Goal: Information Seeking & Learning: Learn about a topic

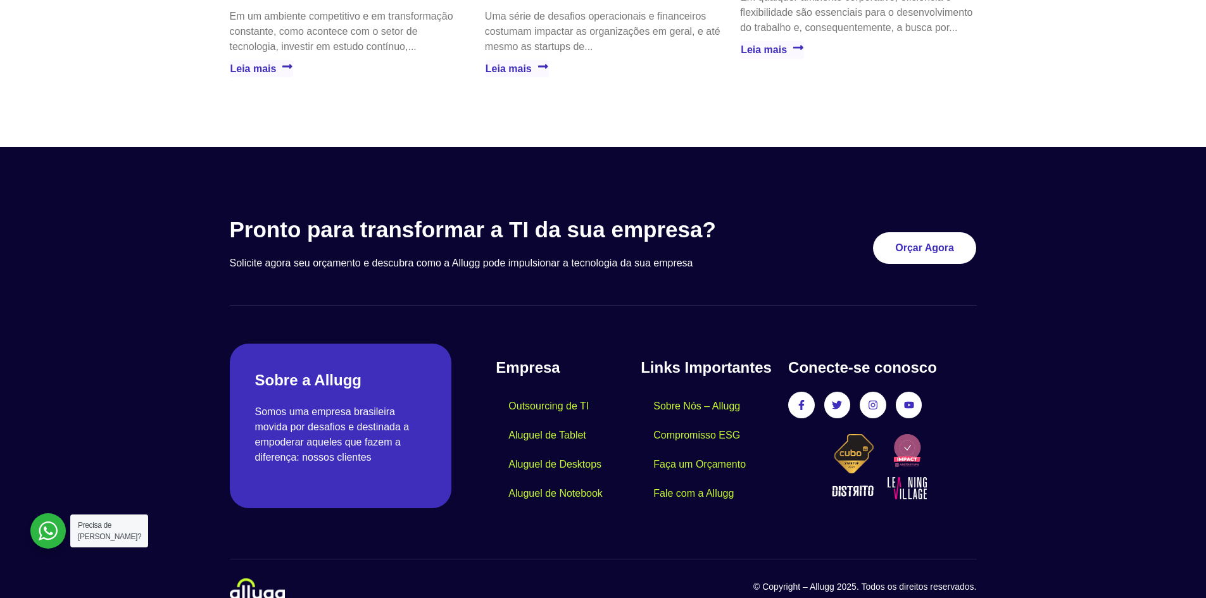
scroll to position [3629, 0]
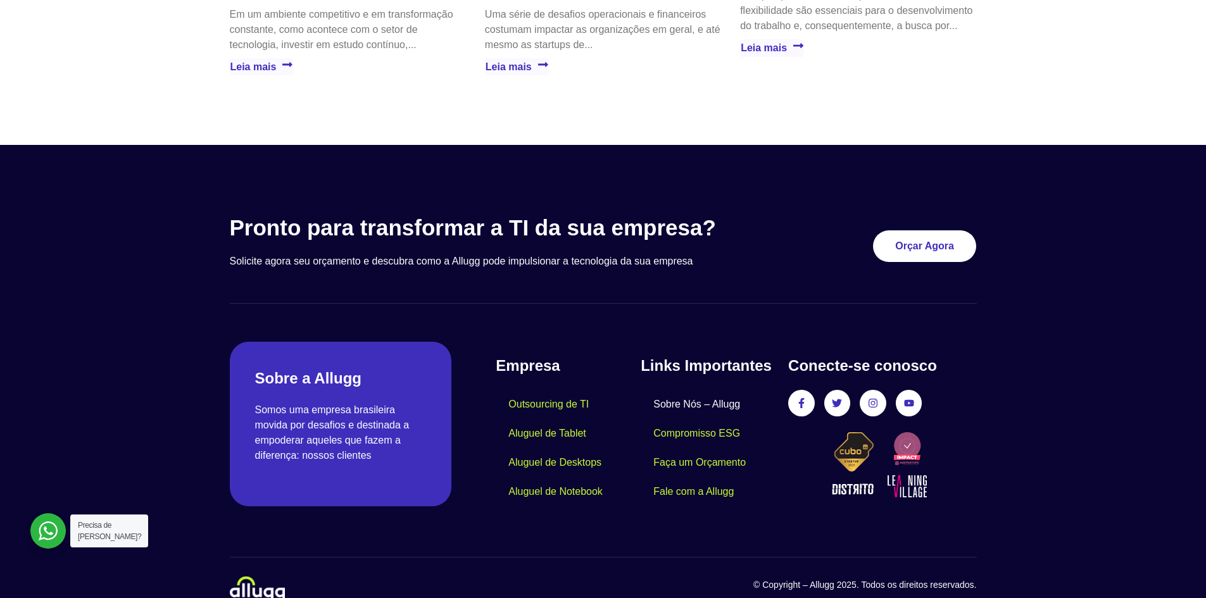
click at [699, 390] on link "Sobre Nós – Allugg" at bounding box center [696, 404] width 112 height 29
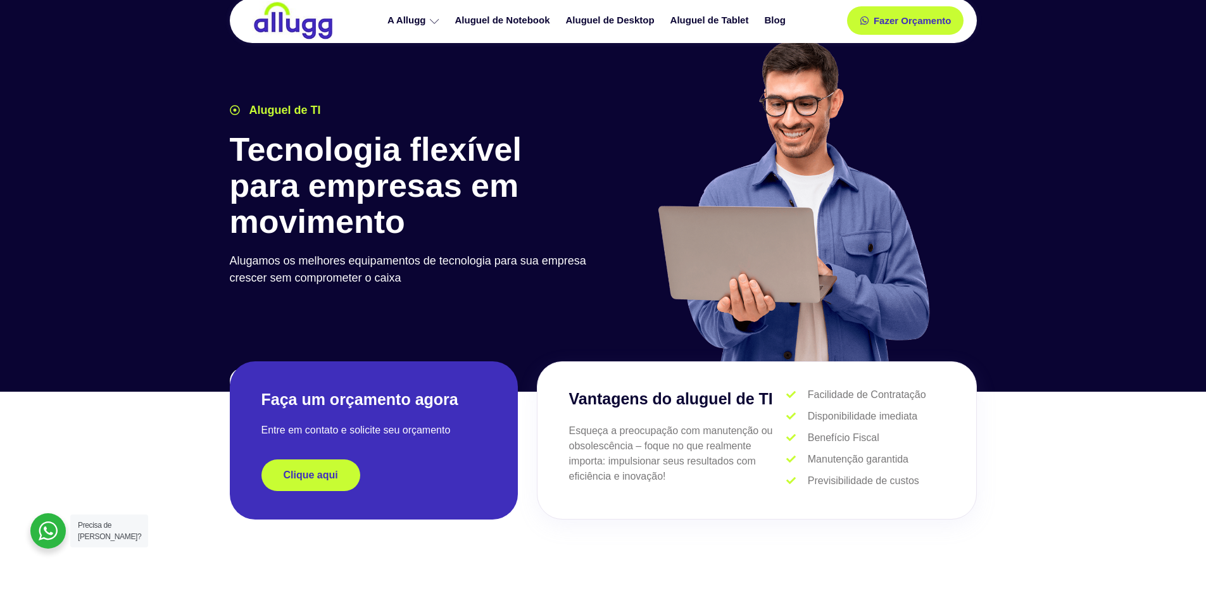
scroll to position [0, 0]
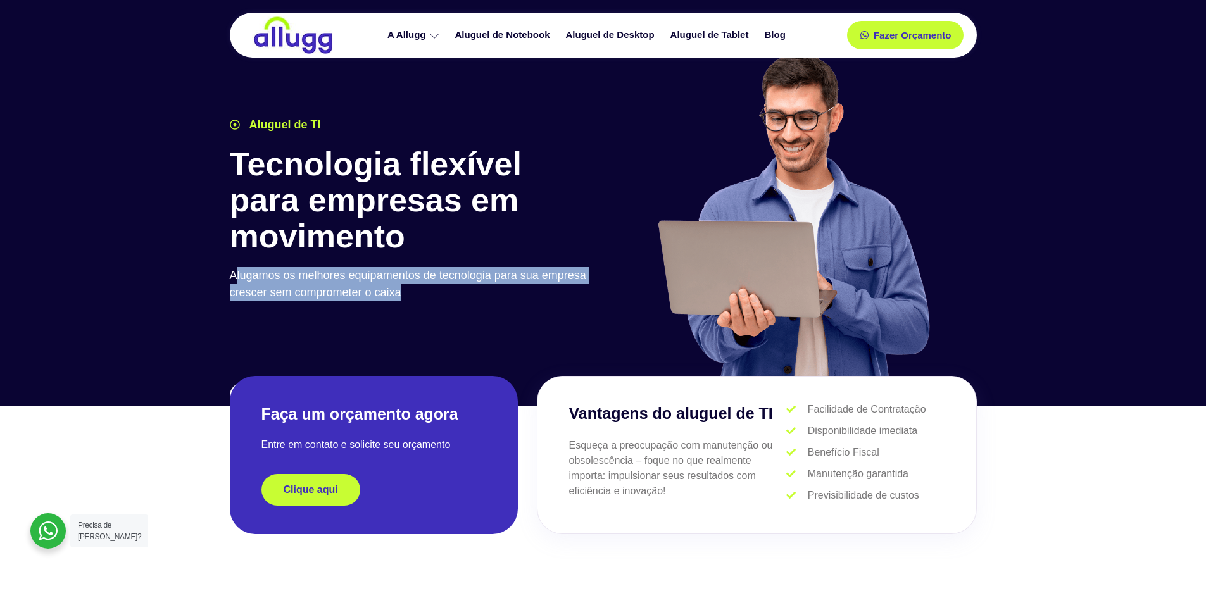
drag, startPoint x: 234, startPoint y: 275, endPoint x: 416, endPoint y: 297, distance: 183.5
click at [416, 297] on p "Alugamos os melhores equipamentos de tecnologia para sua empresa crescer sem co…" at bounding box center [413, 284] width 367 height 34
click at [420, 297] on p "Alugamos os melhores equipamentos de tecnologia para sua empresa crescer sem co…" at bounding box center [413, 284] width 367 height 34
drag, startPoint x: 232, startPoint y: 274, endPoint x: 426, endPoint y: 292, distance: 194.4
click at [426, 292] on p "Alugamos os melhores equipamentos de tecnologia para sua empresa crescer sem co…" at bounding box center [413, 284] width 367 height 34
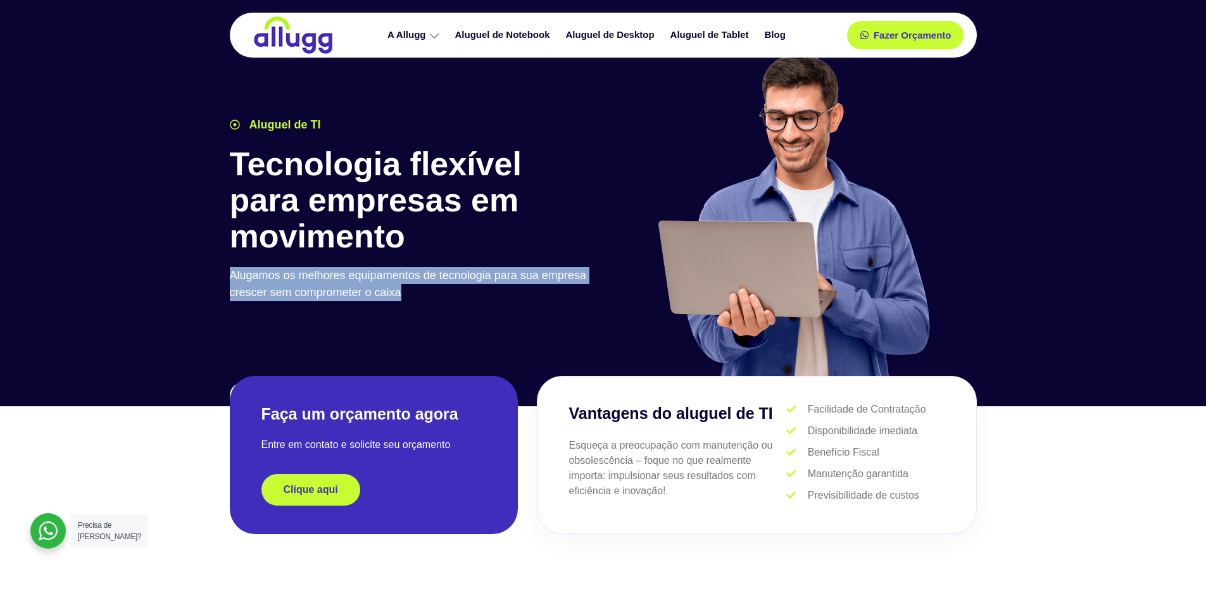
copy p "Alugamos os melhores equipamentos de tecnologia para sua empresa crescer sem co…"
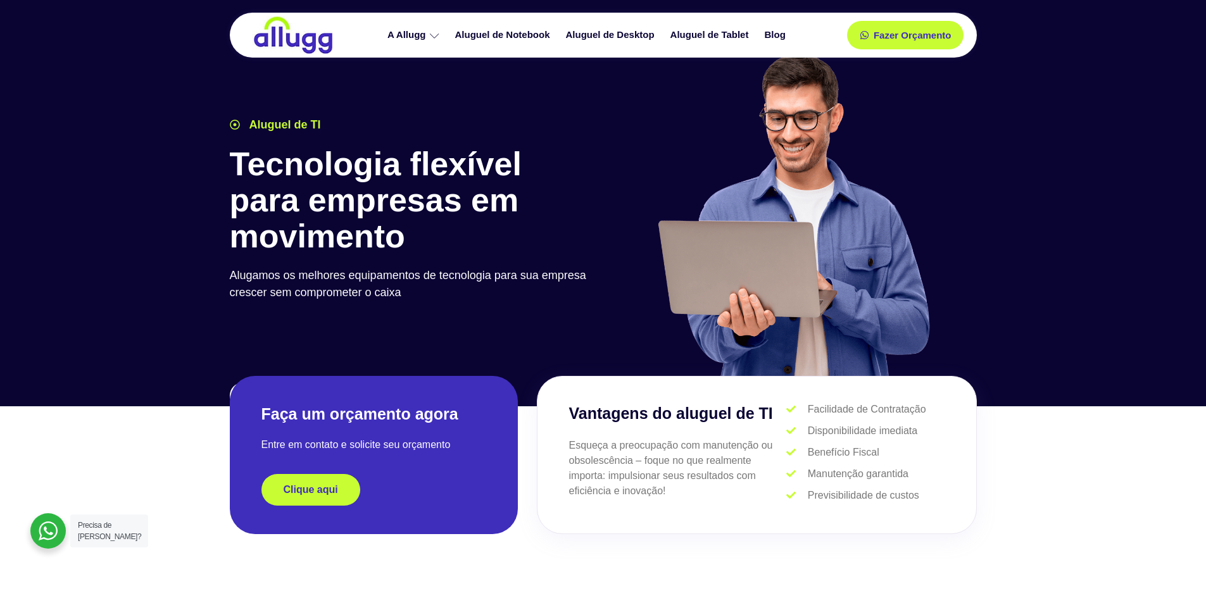
click at [1016, 309] on div at bounding box center [603, 197] width 1206 height 418
click at [437, 34] on icon at bounding box center [434, 35] width 9 height 9
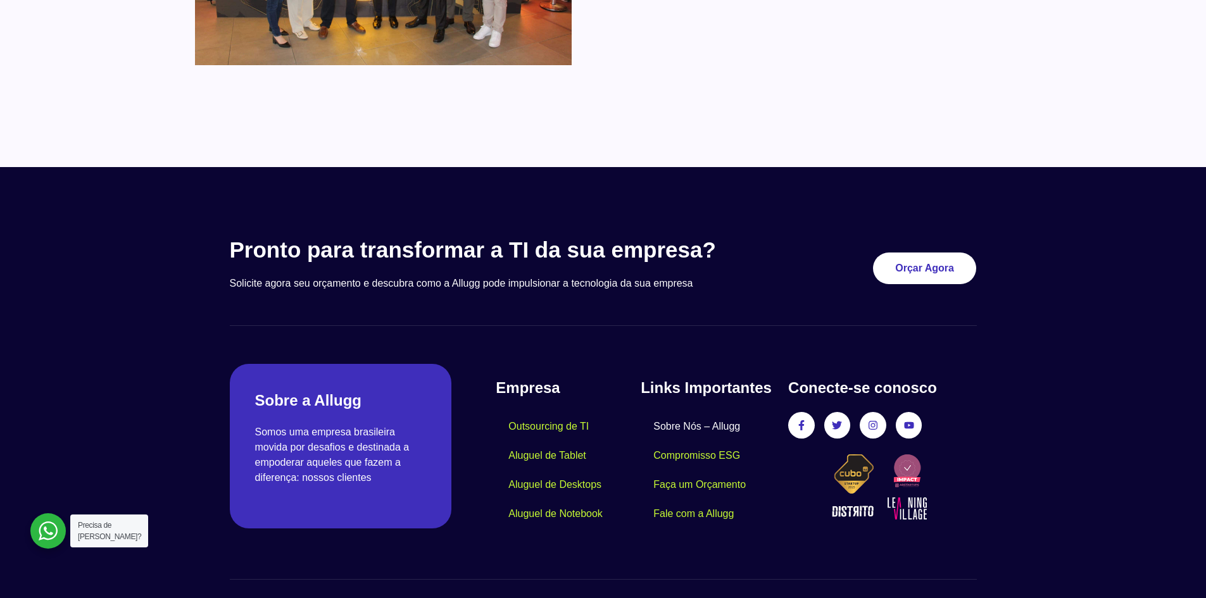
scroll to position [1066, 0]
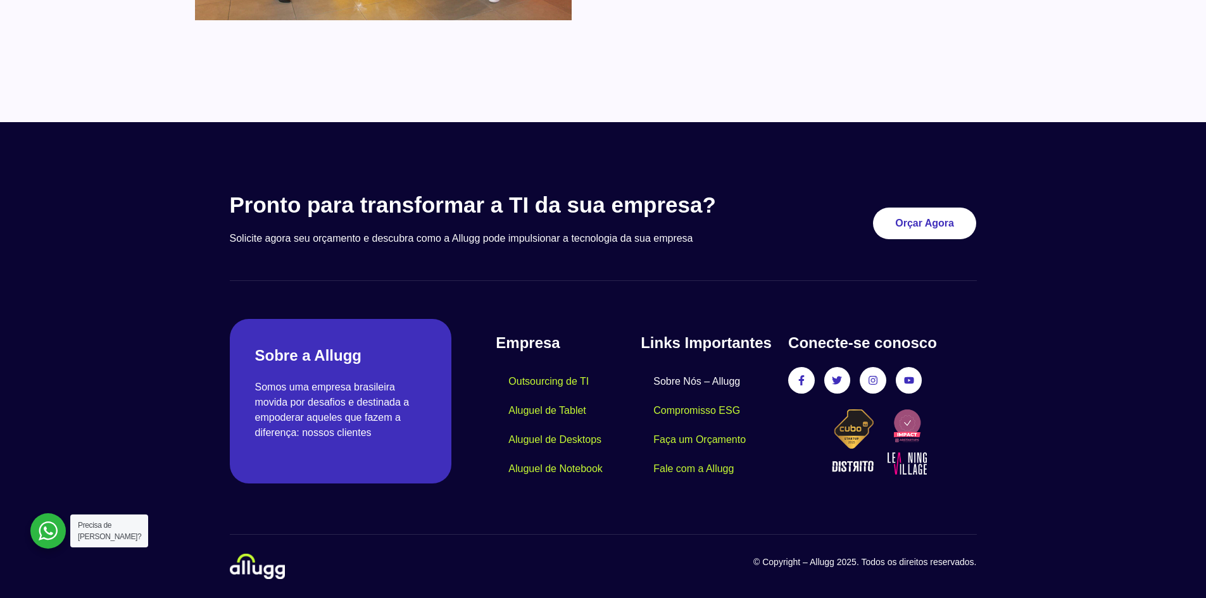
click at [706, 378] on link "Sobre Nós – Allugg" at bounding box center [696, 381] width 112 height 29
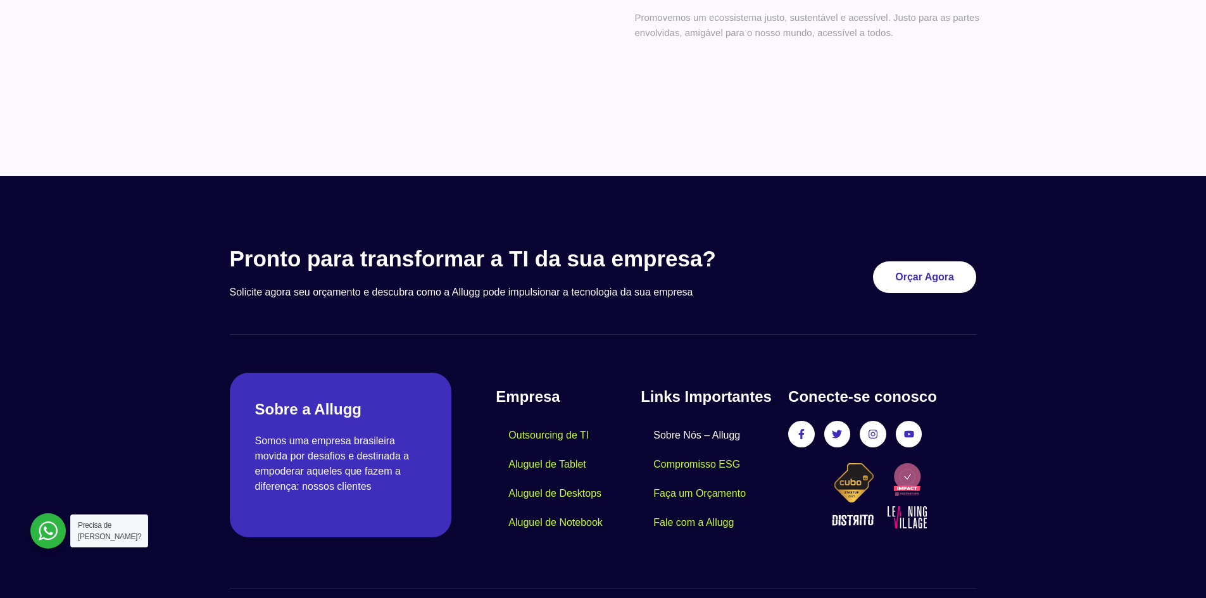
scroll to position [1066, 0]
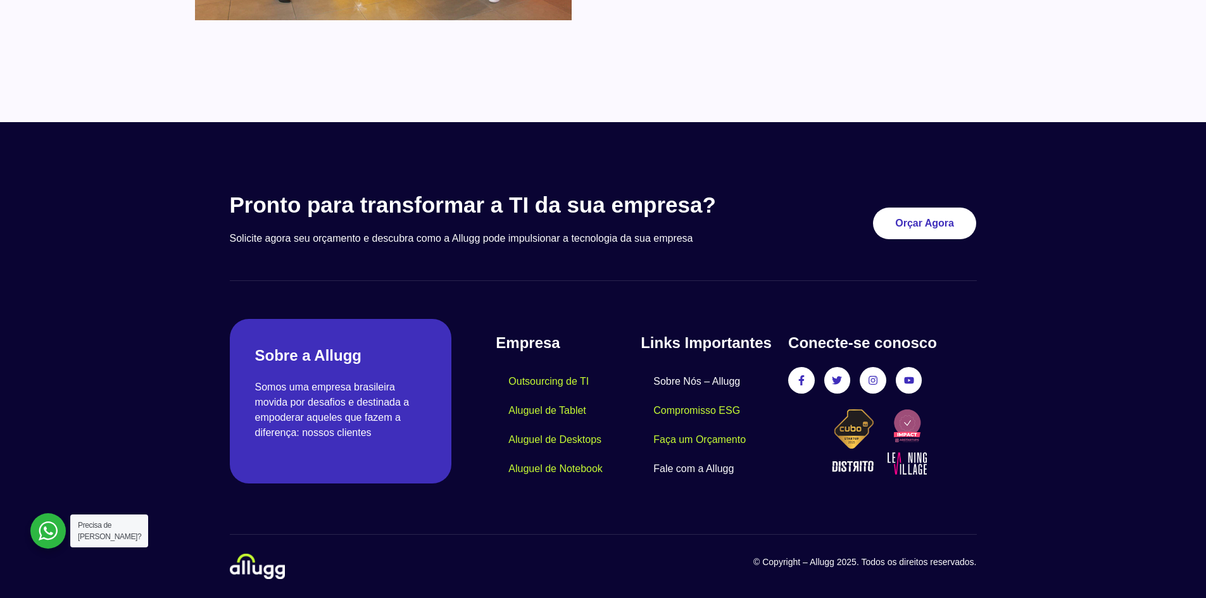
click at [681, 466] on link "Fale com a Allugg" at bounding box center [693, 468] width 106 height 29
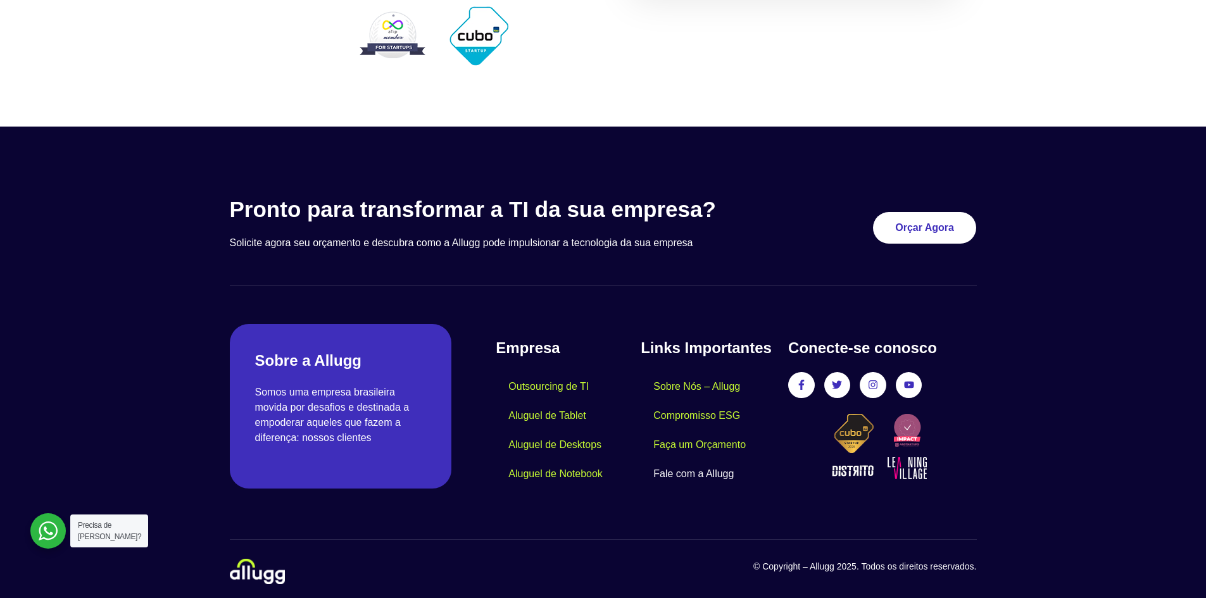
scroll to position [656, 0]
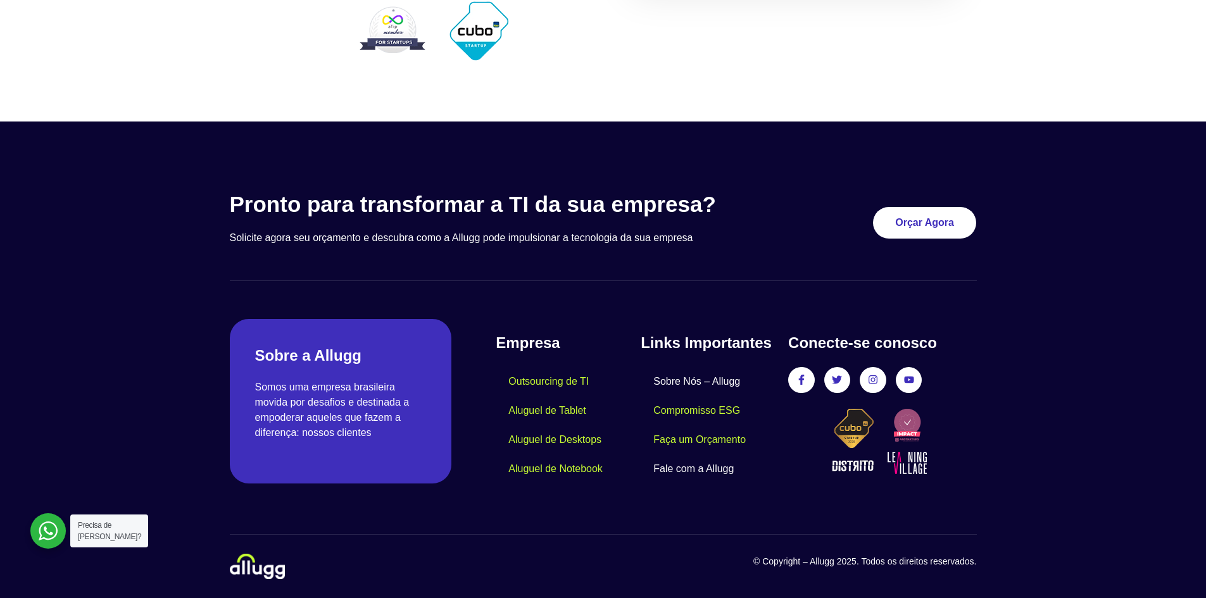
click at [678, 378] on link "Sobre Nós – Allugg" at bounding box center [696, 381] width 112 height 29
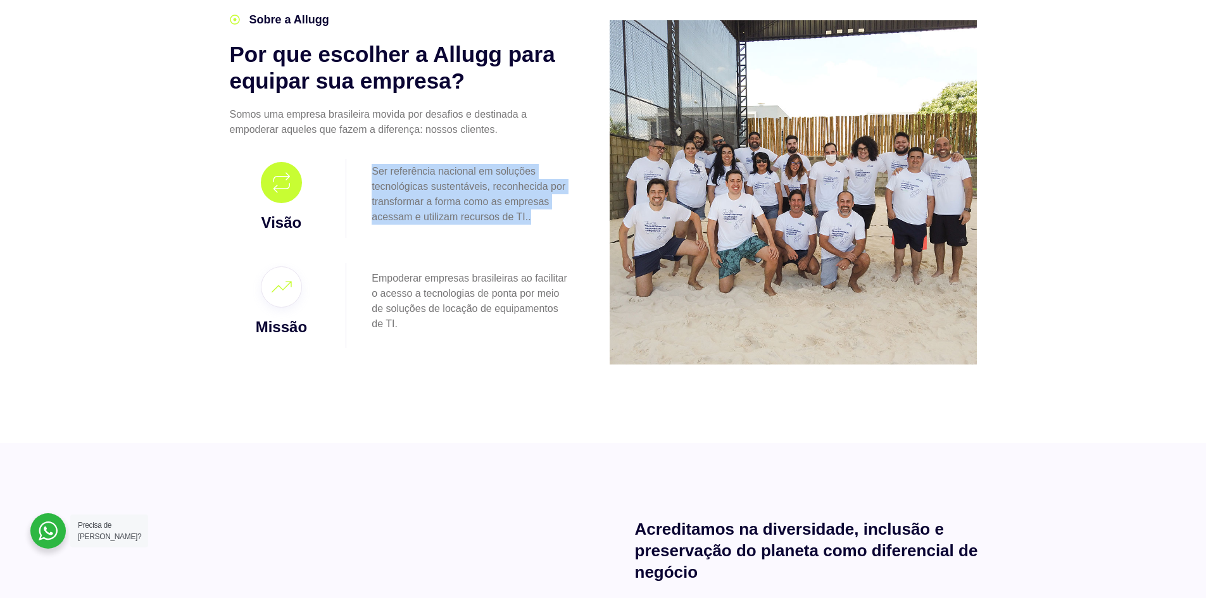
drag, startPoint x: 373, startPoint y: 173, endPoint x: 545, endPoint y: 223, distance: 178.8
click at [545, 223] on p "Ser referência nacional em soluções tecnológicas sustentáveis, reconhecida por …" at bounding box center [470, 194] width 199 height 61
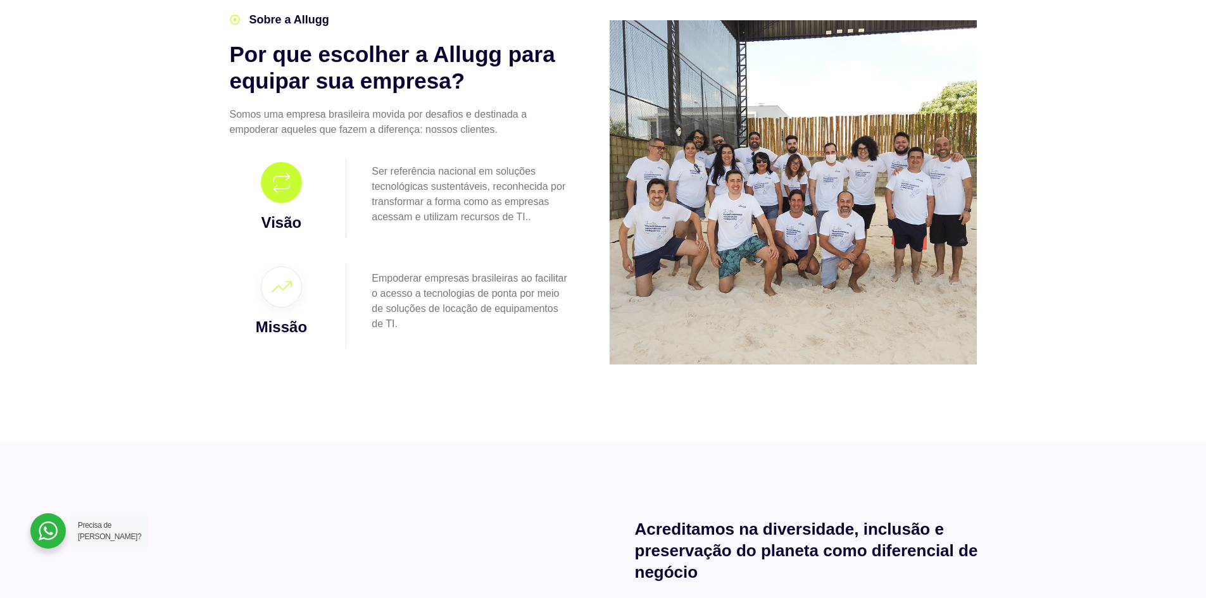
click at [1034, 375] on section "Sobre a Allugg Por que escolher a Allugg para equipar sua empresa? Somos uma em…" at bounding box center [603, 192] width 1206 height 501
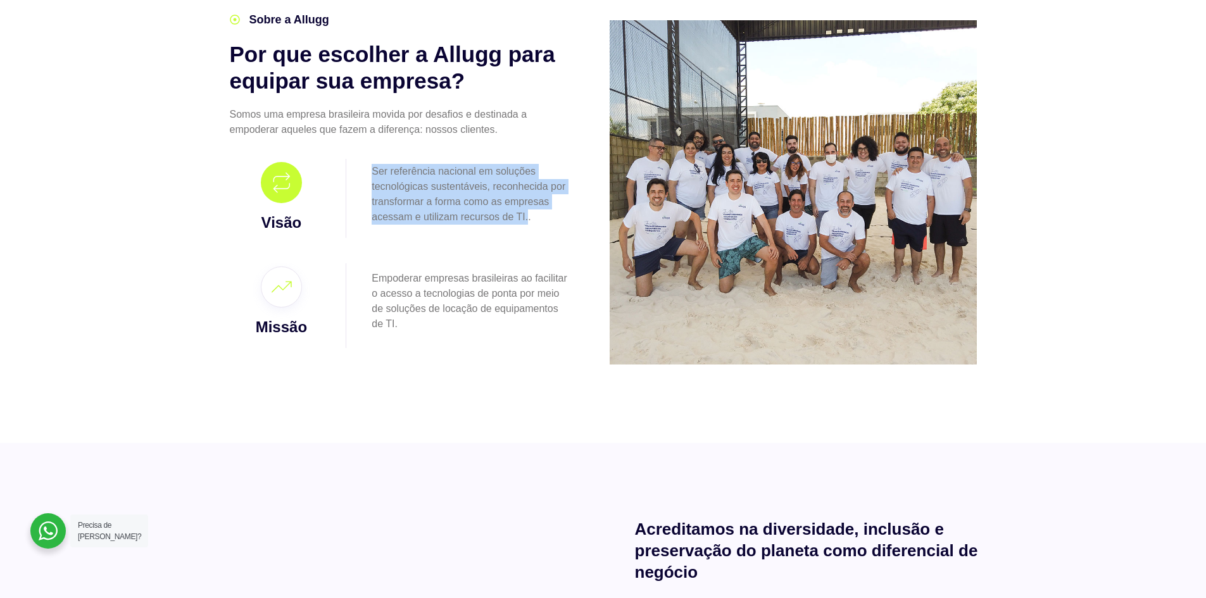
drag, startPoint x: 370, startPoint y: 170, endPoint x: 529, endPoint y: 218, distance: 166.0
click at [529, 218] on div "Ser referência nacional em soluções tecnológicas sustentáveis, reconhecida por …" at bounding box center [458, 198] width 225 height 79
copy span "Ser referência nacional em soluções tecnológicas sustentáveis, reconhecida por …"
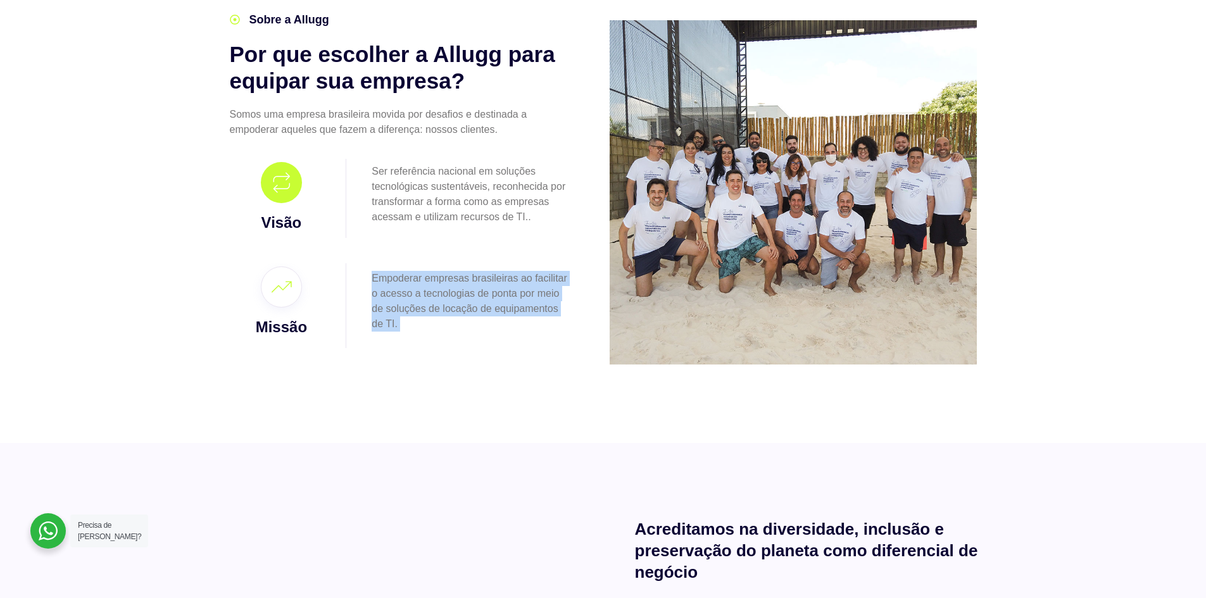
drag, startPoint x: 372, startPoint y: 282, endPoint x: 406, endPoint y: 325, distance: 54.6
click at [406, 325] on p "Empoderar empresas brasileiras ao facilitar o acesso a tecnologias de ponta por…" at bounding box center [470, 301] width 199 height 61
copy p "Empoderar empresas brasileiras ao facilitar o acesso a tecnologias de ponta por…"
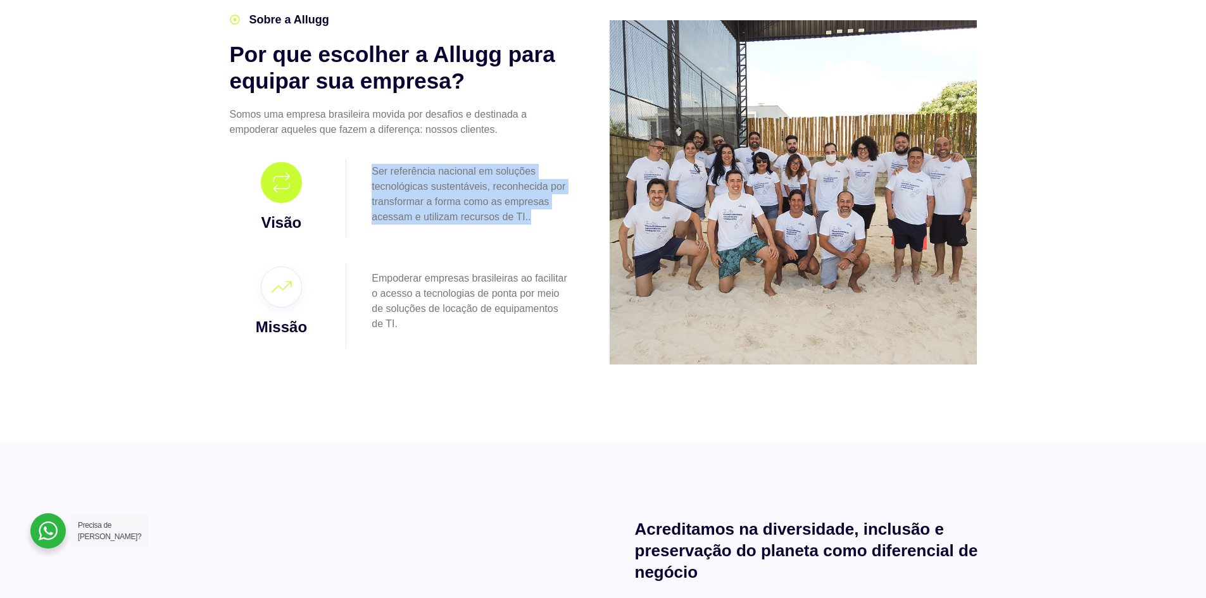
drag, startPoint x: 372, startPoint y: 172, endPoint x: 540, endPoint y: 216, distance: 174.1
click at [540, 216] on p "Ser referência nacional em soluções tecnológicas sustentáveis, reconhecida por …" at bounding box center [470, 194] width 199 height 61
copy p "Ser referência nacional em soluções tecnológicas sustentáveis, reconhecida por …"
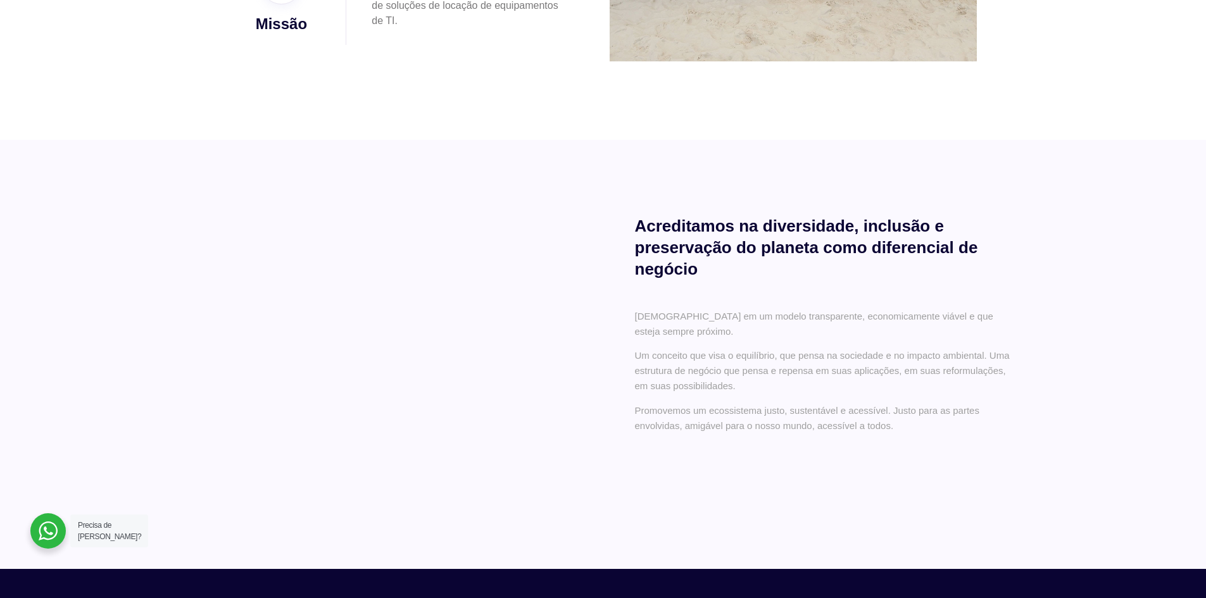
scroll to position [696, 0]
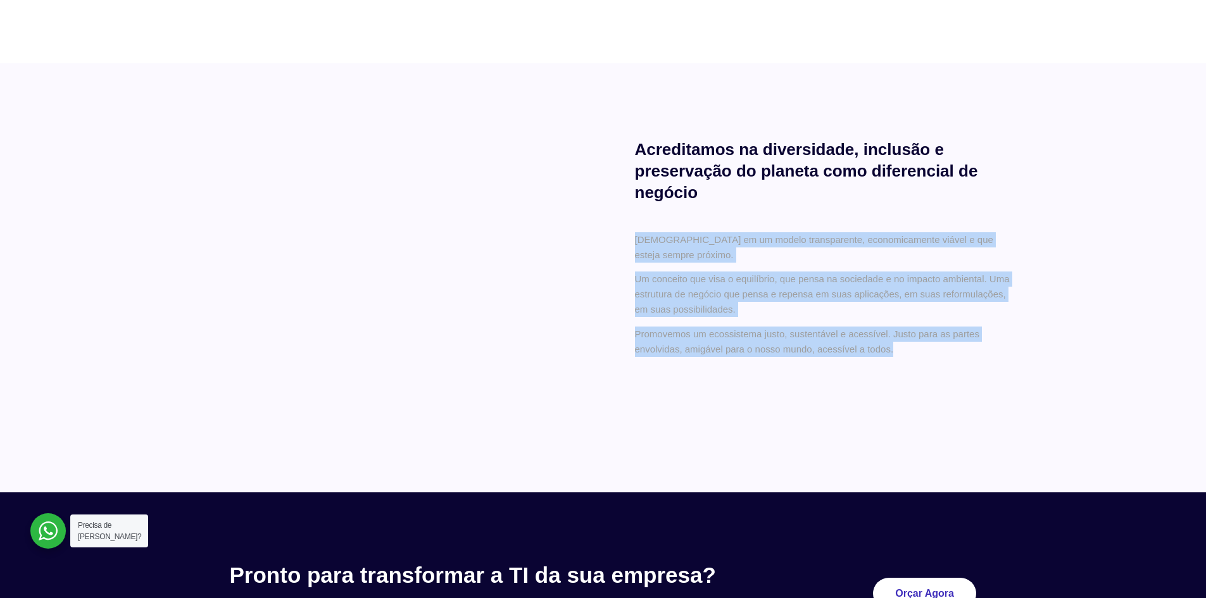
drag, startPoint x: 635, startPoint y: 240, endPoint x: 910, endPoint y: 351, distance: 296.9
click at [910, 350] on div "Apostamos em um modelo transparente, economicamente viável e que esteja sempre …" at bounding box center [823, 291] width 377 height 118
copy div "Apostamos em um modelo transparente, economicamente viável e que esteja sempre …"
click at [981, 424] on div "Acreditamos na diversidade, inclusão e preservação do planeta como diferencial …" at bounding box center [603, 277] width 816 height 429
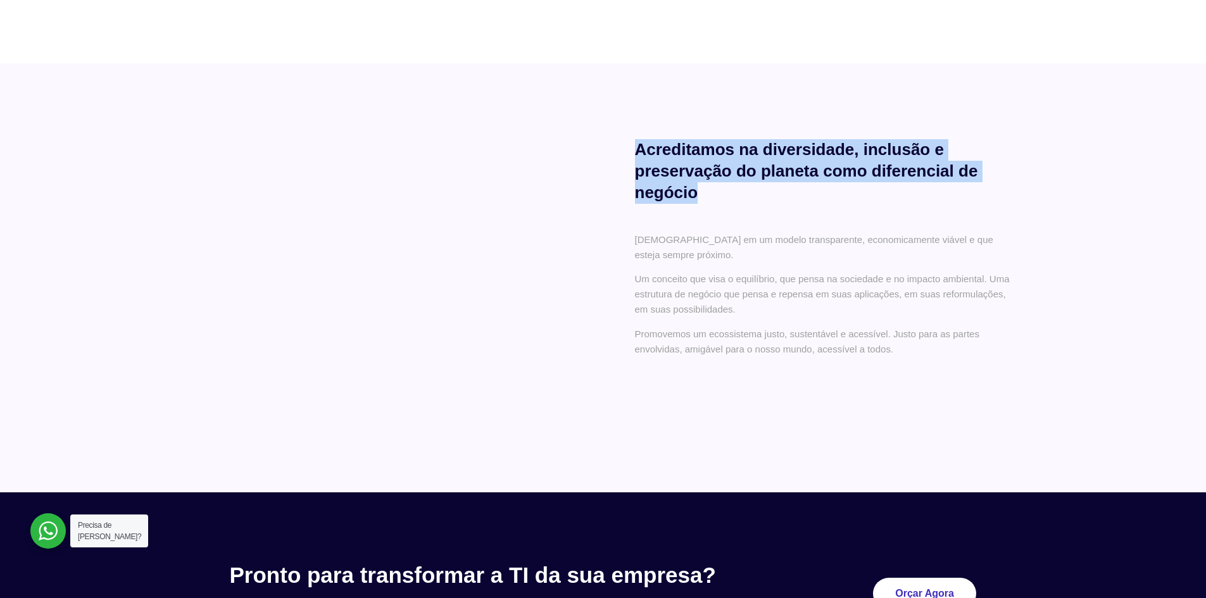
drag, startPoint x: 635, startPoint y: 146, endPoint x: 713, endPoint y: 194, distance: 91.2
click at [713, 194] on h2 "Acreditamos na diversidade, inclusão e preservação do planeta como diferencial …" at bounding box center [823, 171] width 377 height 64
copy h2 "Acreditamos na diversidade, inclusão e preservação do planeta como diferencial …"
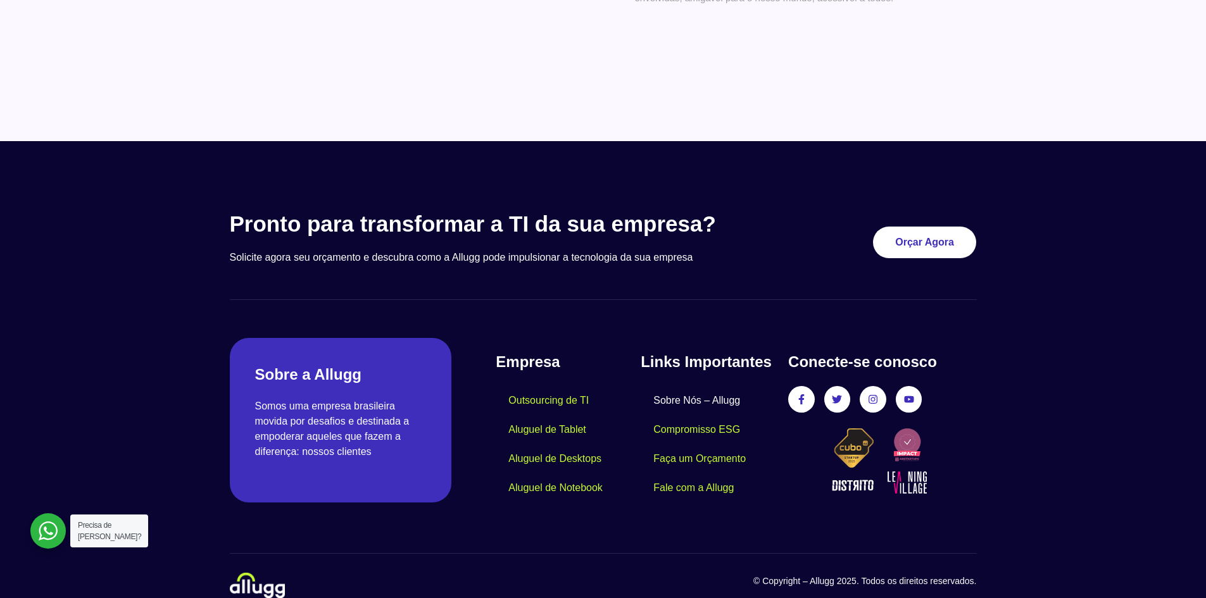
scroll to position [1066, 0]
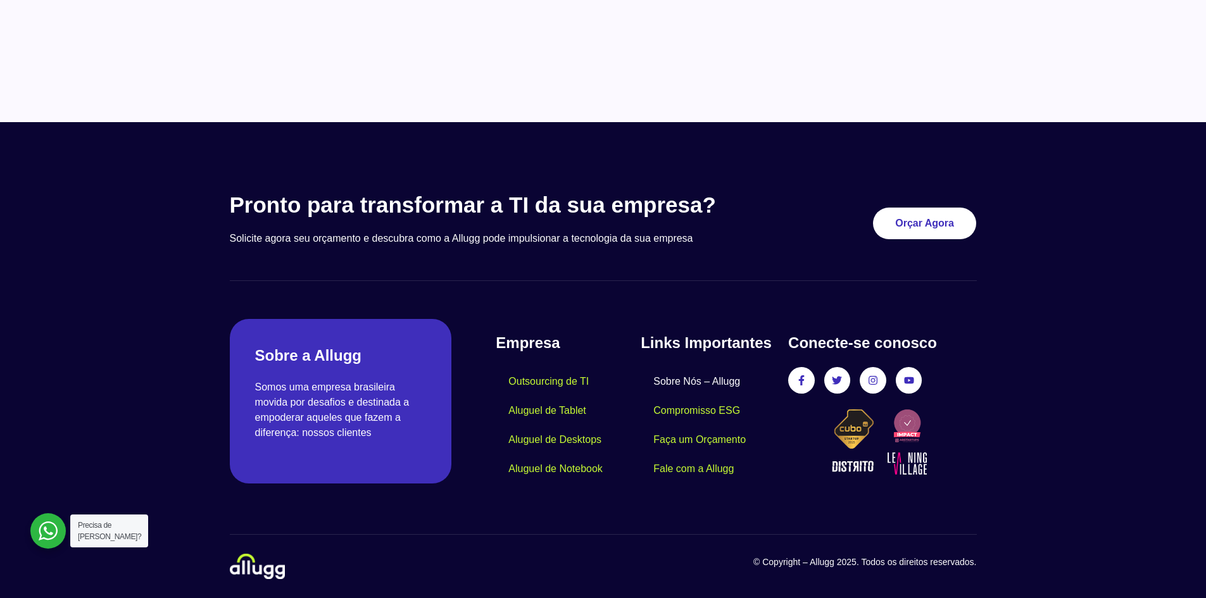
click at [682, 375] on link "Sobre Nós – Allugg" at bounding box center [696, 381] width 112 height 29
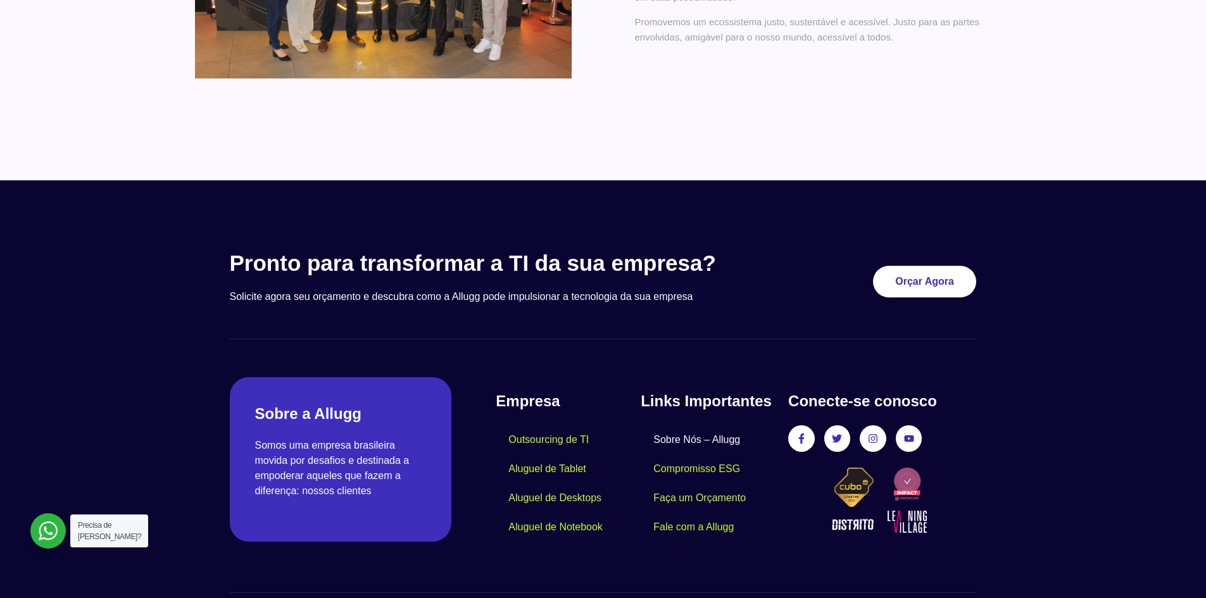
scroll to position [1066, 0]
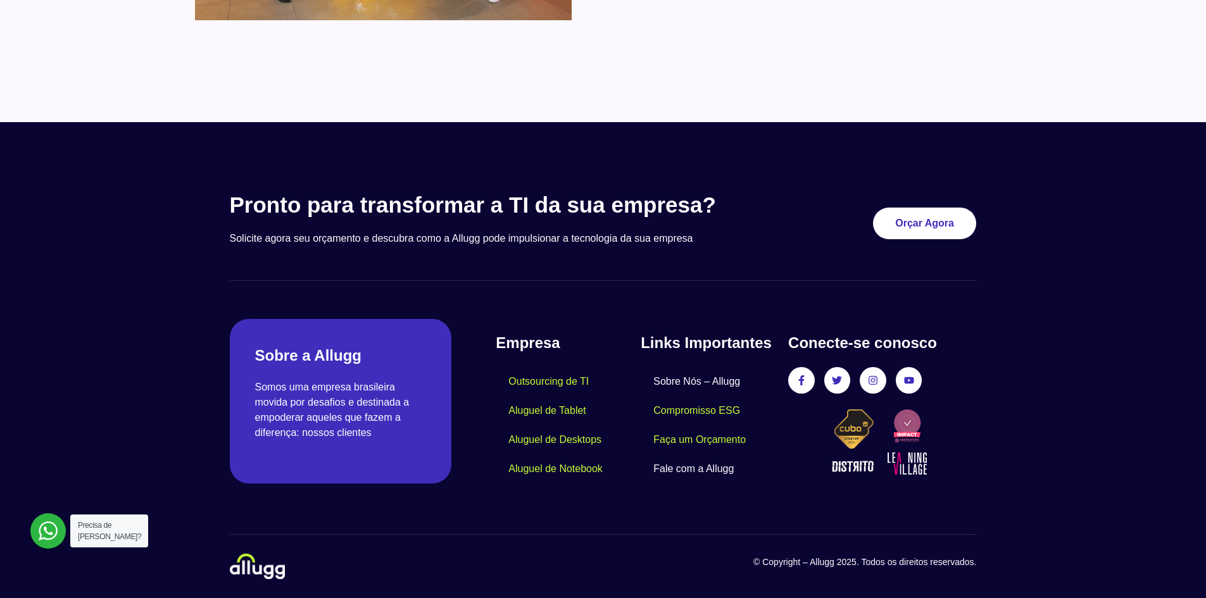
click at [699, 462] on link "Fale com a Allugg" at bounding box center [693, 468] width 106 height 29
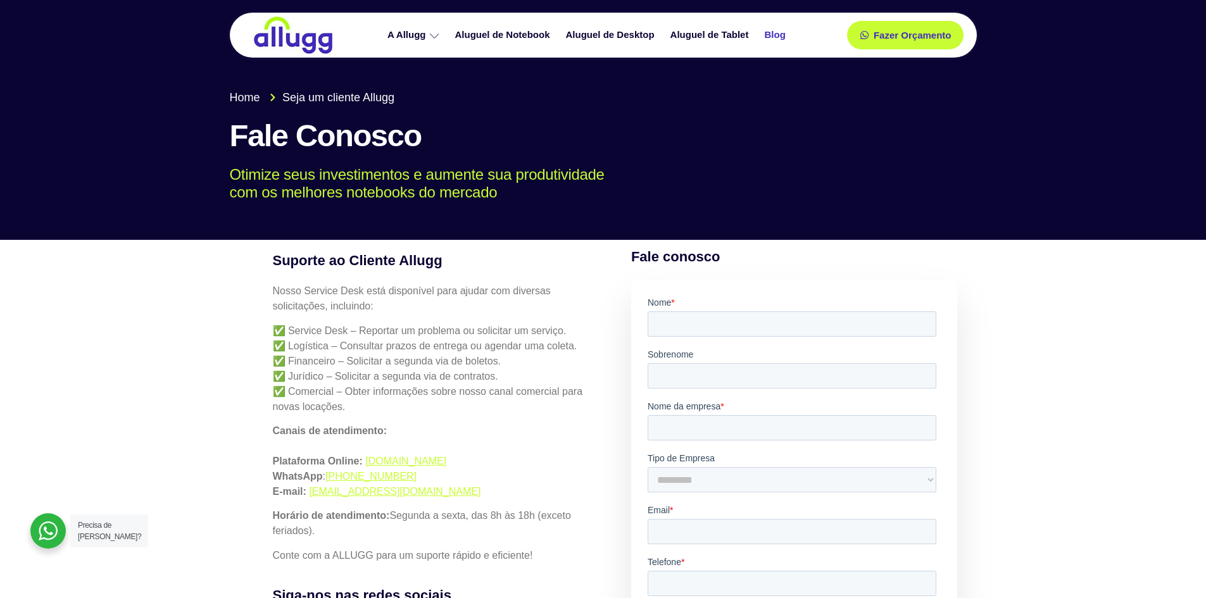
click at [773, 30] on link "Blog" at bounding box center [775, 35] width 37 height 22
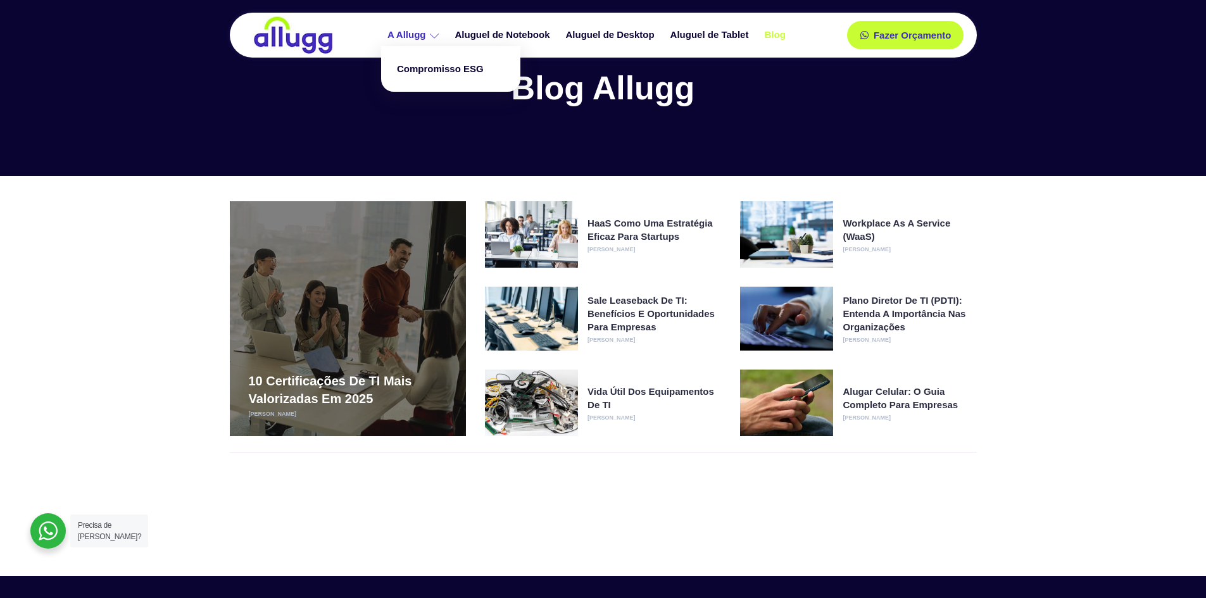
click at [439, 34] on link "A Allugg" at bounding box center [415, 35] width 68 height 22
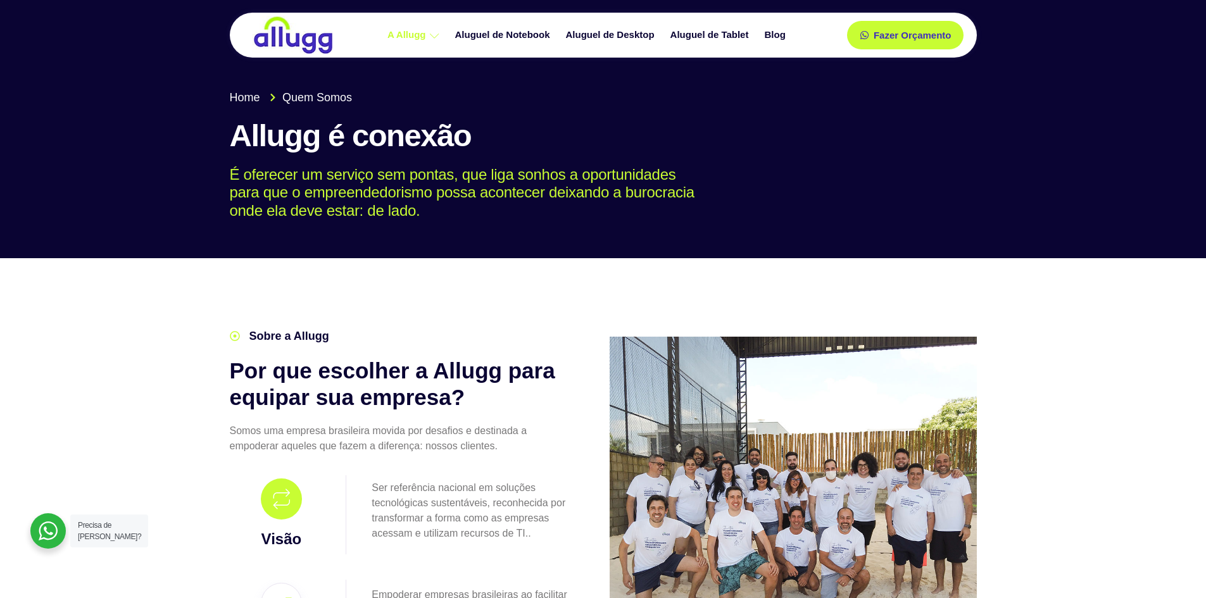
click at [437, 70] on link "Compromisso ESG" at bounding box center [450, 70] width 127 height 34
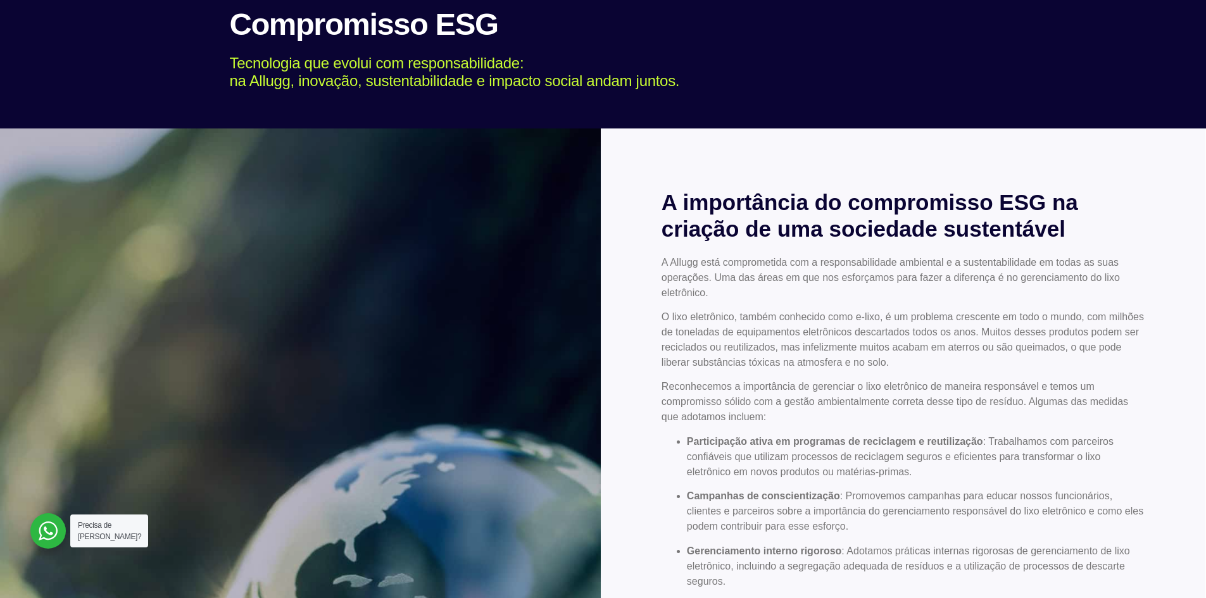
scroll to position [127, 0]
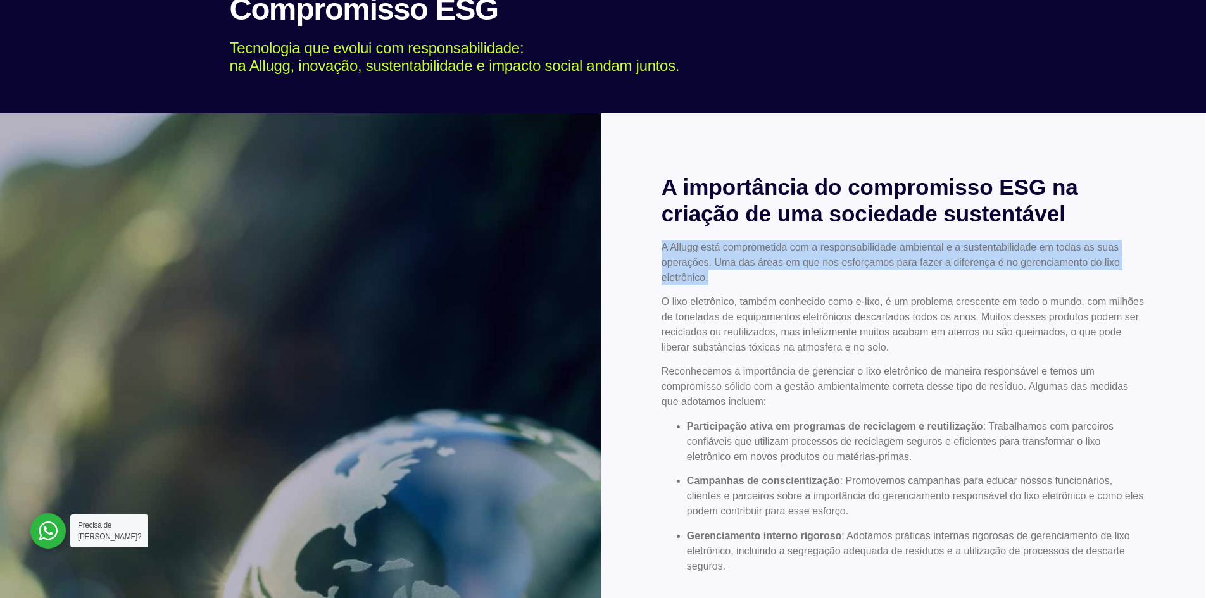
drag, startPoint x: 661, startPoint y: 247, endPoint x: 714, endPoint y: 276, distance: 60.6
click at [714, 276] on p "A Allugg está comprometida com a responsabilidade ambiental e a sustentabilidad…" at bounding box center [902, 263] width 483 height 46
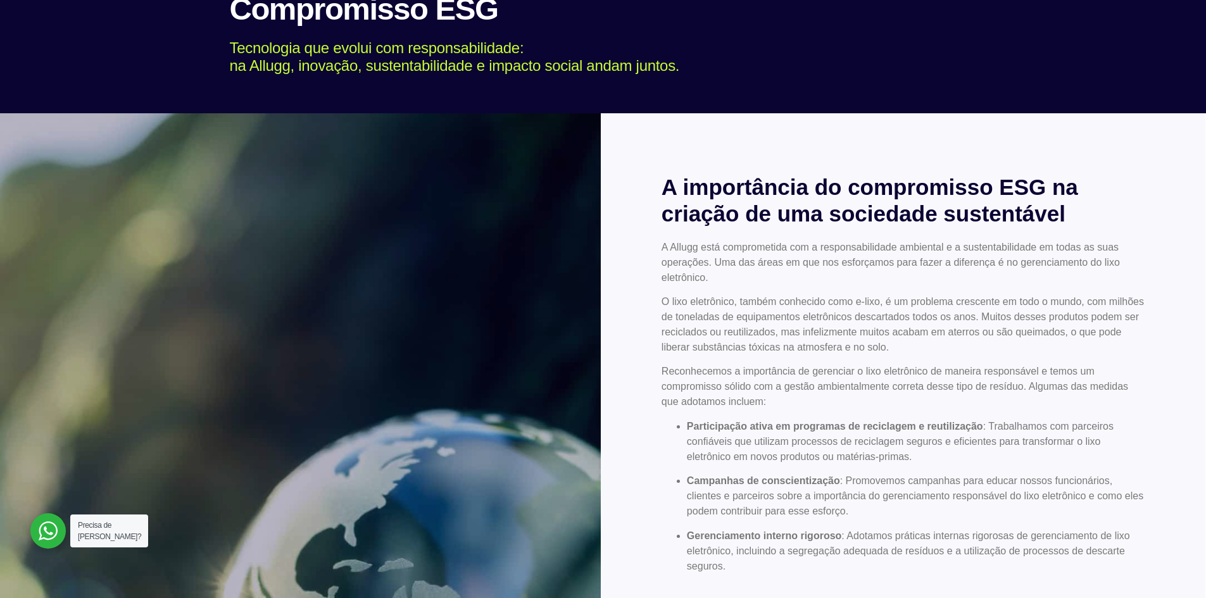
click at [989, 358] on div "A Allugg está comprometida com a responsabilidade ambiental e a sustentabilidad…" at bounding box center [902, 407] width 483 height 334
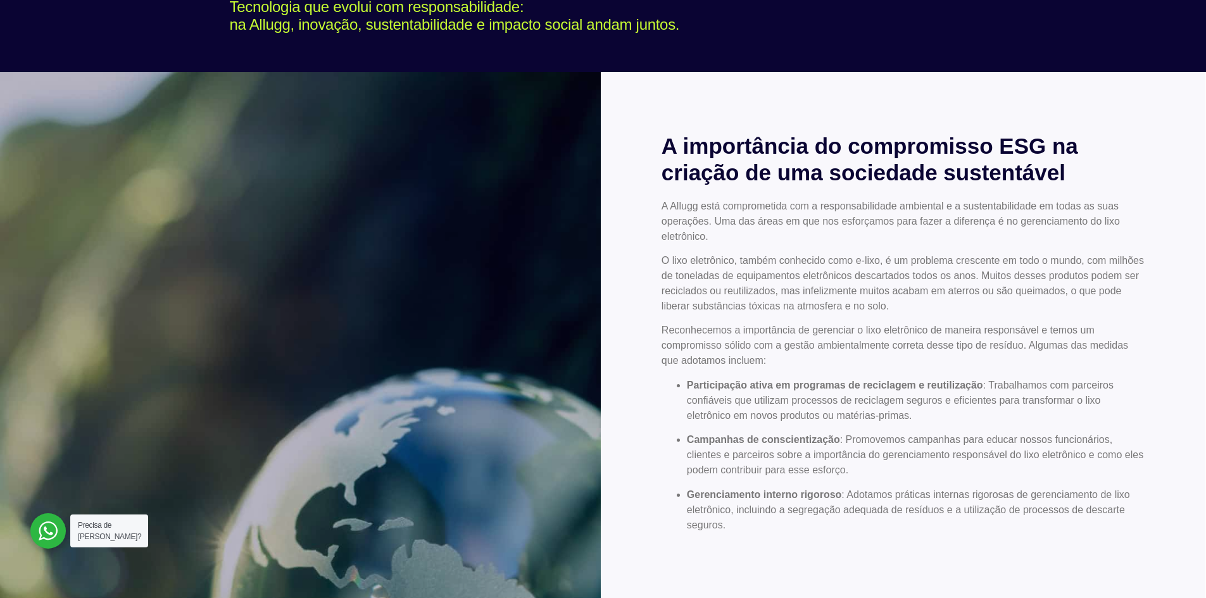
scroll to position [190, 0]
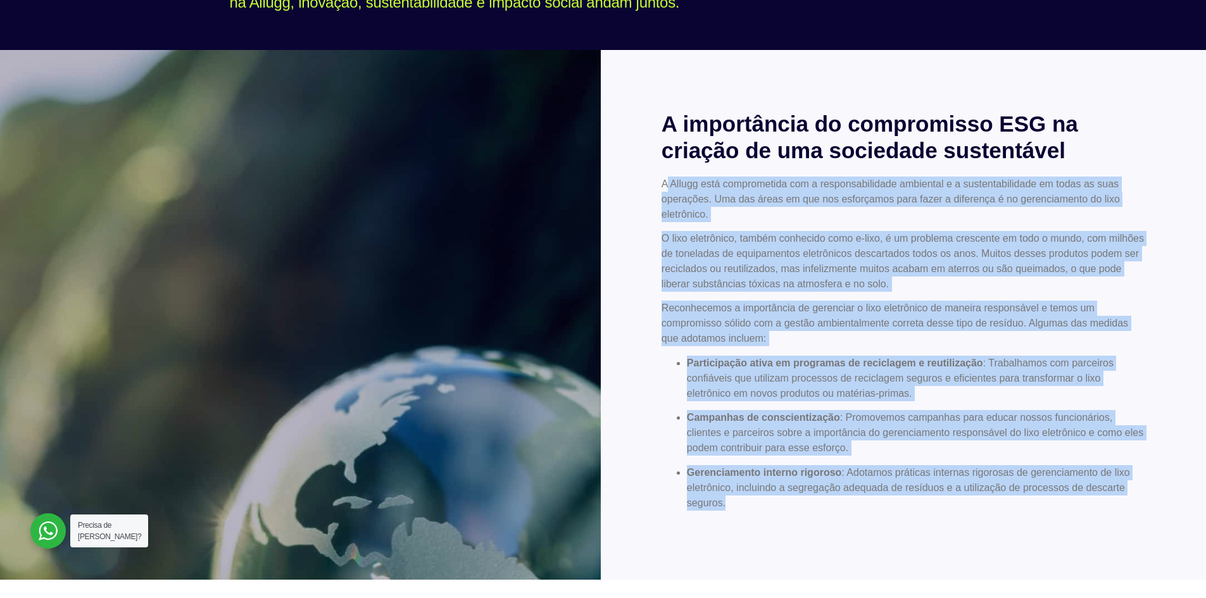
drag, startPoint x: 664, startPoint y: 183, endPoint x: 818, endPoint y: 505, distance: 356.7
click at [818, 505] on div "A Allugg está comprometida com a responsabilidade ambiental e a sustentabilidad…" at bounding box center [902, 344] width 483 height 334
copy div "Loremi dolo sitametconse adi e seddoeiusmodtemp incididun u l etdoloremagnaali …"
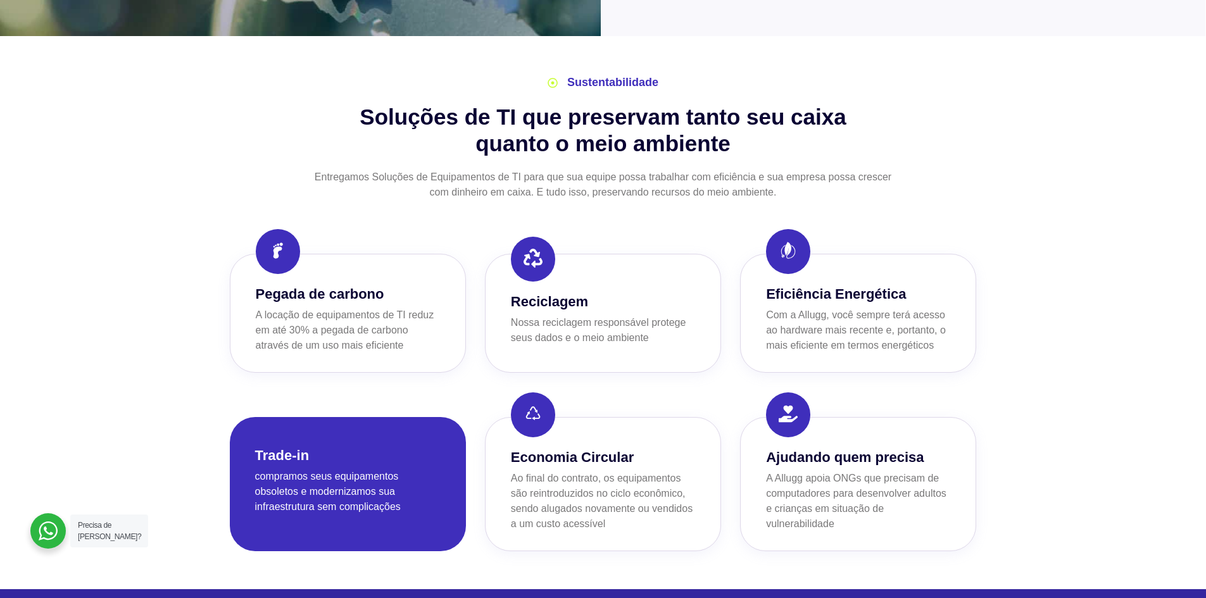
scroll to position [696, 0]
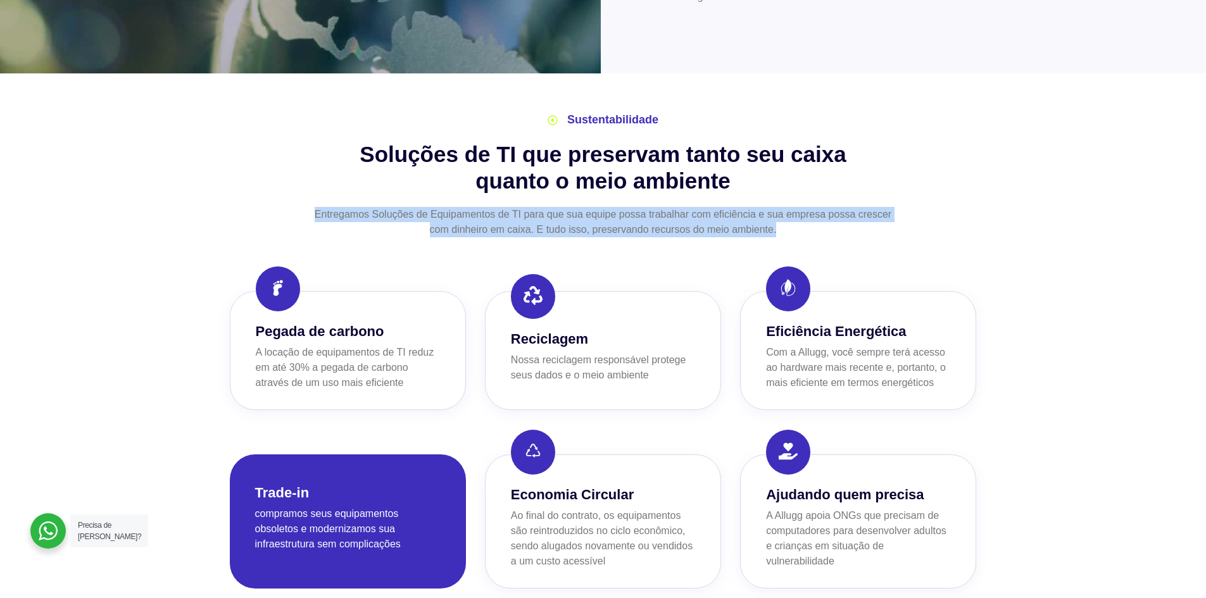
drag, startPoint x: 315, startPoint y: 212, endPoint x: 791, endPoint y: 232, distance: 476.3
click at [791, 232] on p "Entregamos Soluções de Equipamentos de TI para que sua equipe possa trabalhar c…" at bounding box center [602, 222] width 597 height 30
copy p "Entregamos Soluções de Equipamentos de TI para que sua equipe possa trabalhar c…"
